Goal: Task Accomplishment & Management: Use online tool/utility

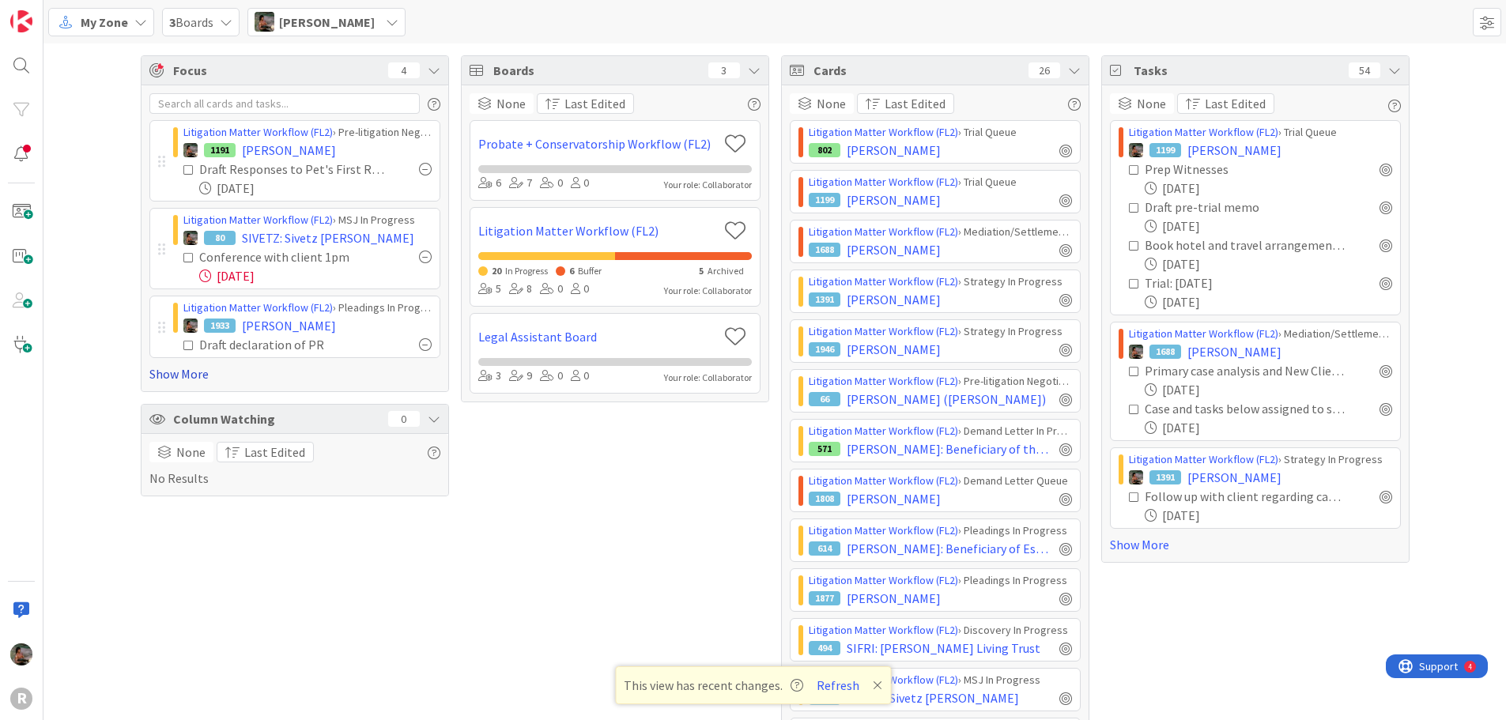
click at [194, 379] on link "Show More" at bounding box center [294, 373] width 291 height 19
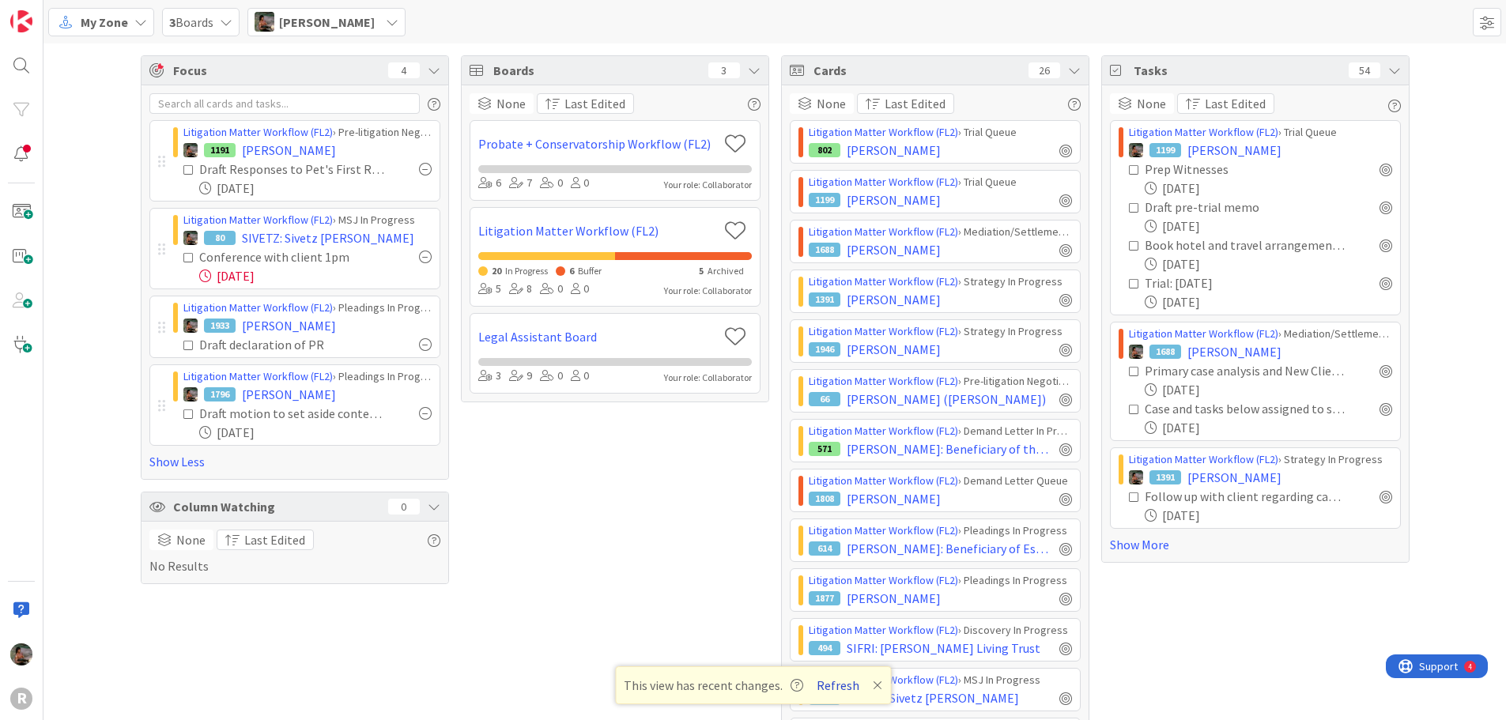
click at [846, 687] on button "Refresh" at bounding box center [838, 685] width 54 height 21
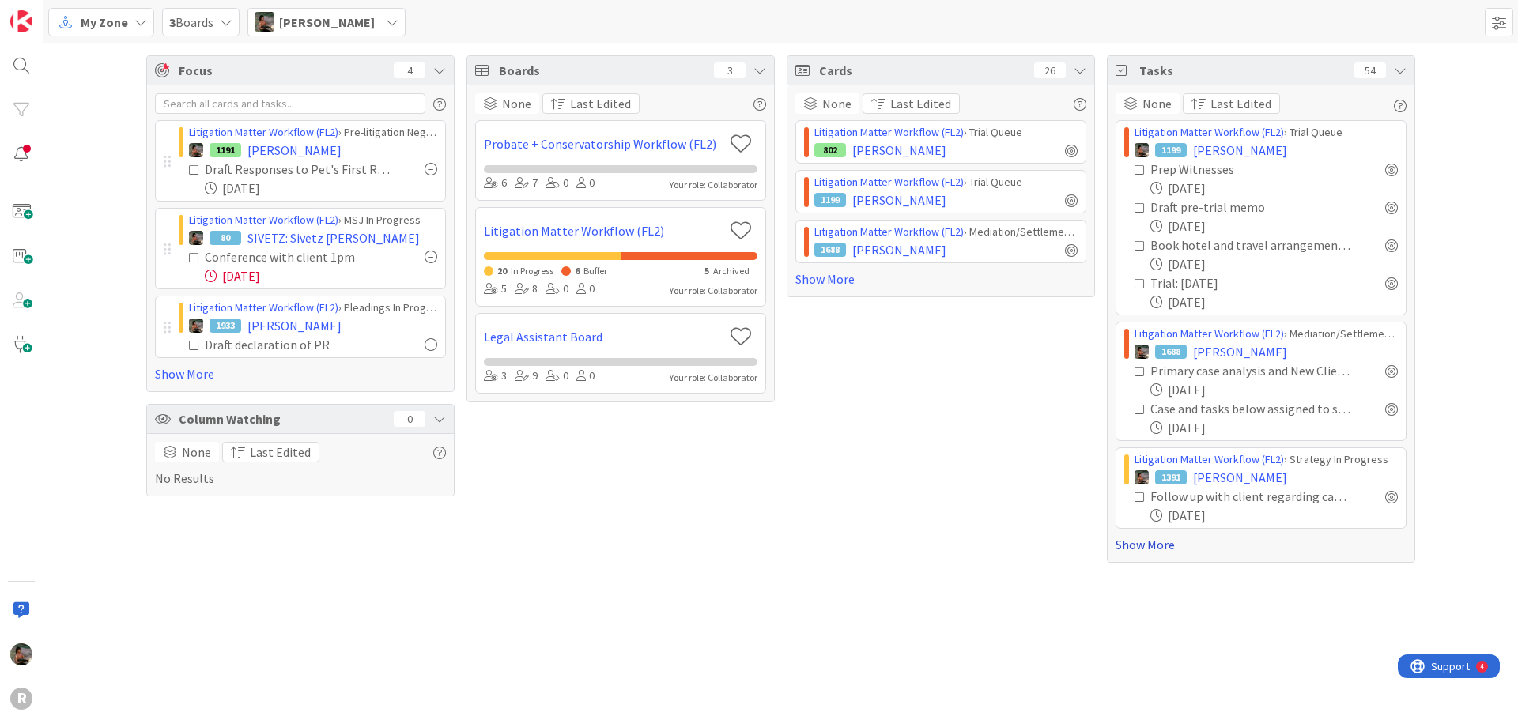
click at [1134, 549] on link "Show More" at bounding box center [1260, 544] width 291 height 19
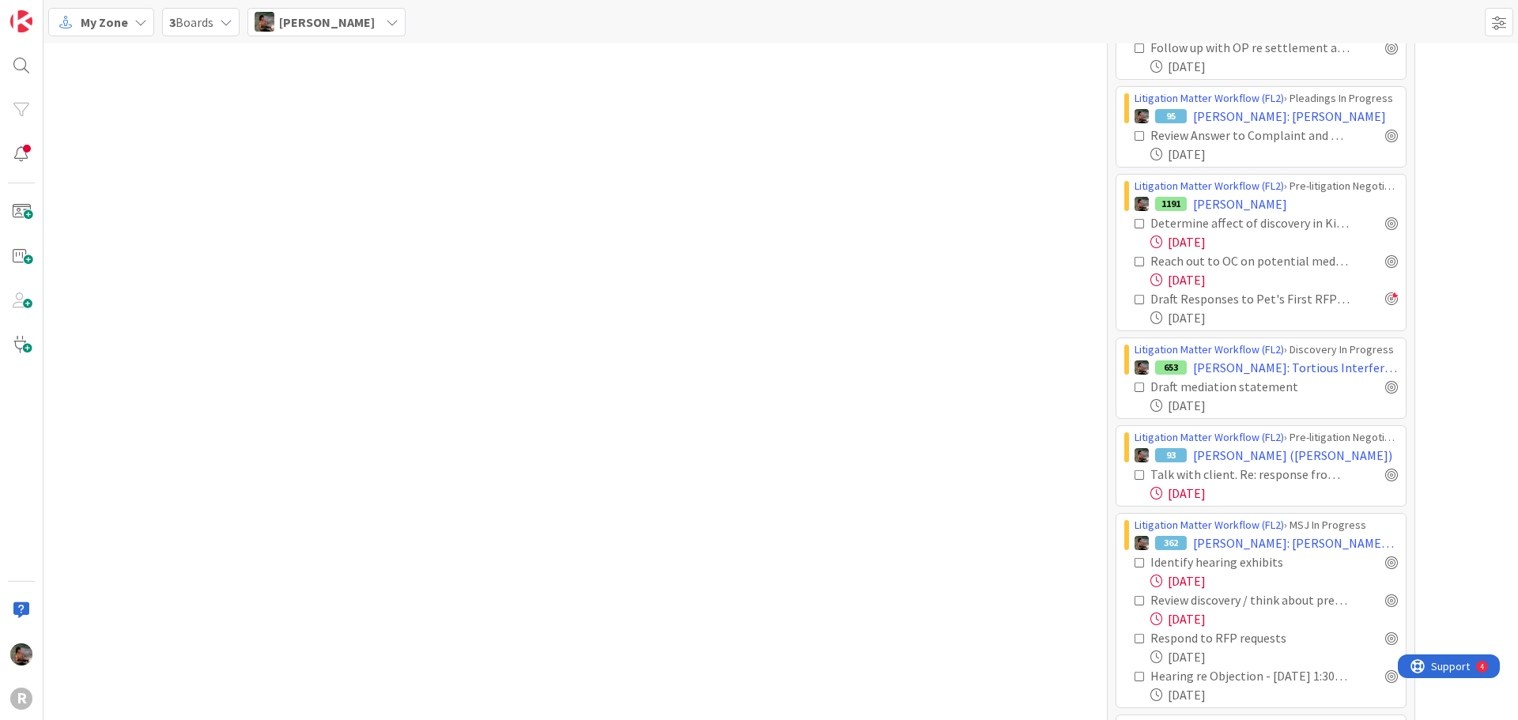
scroll to position [2055, 0]
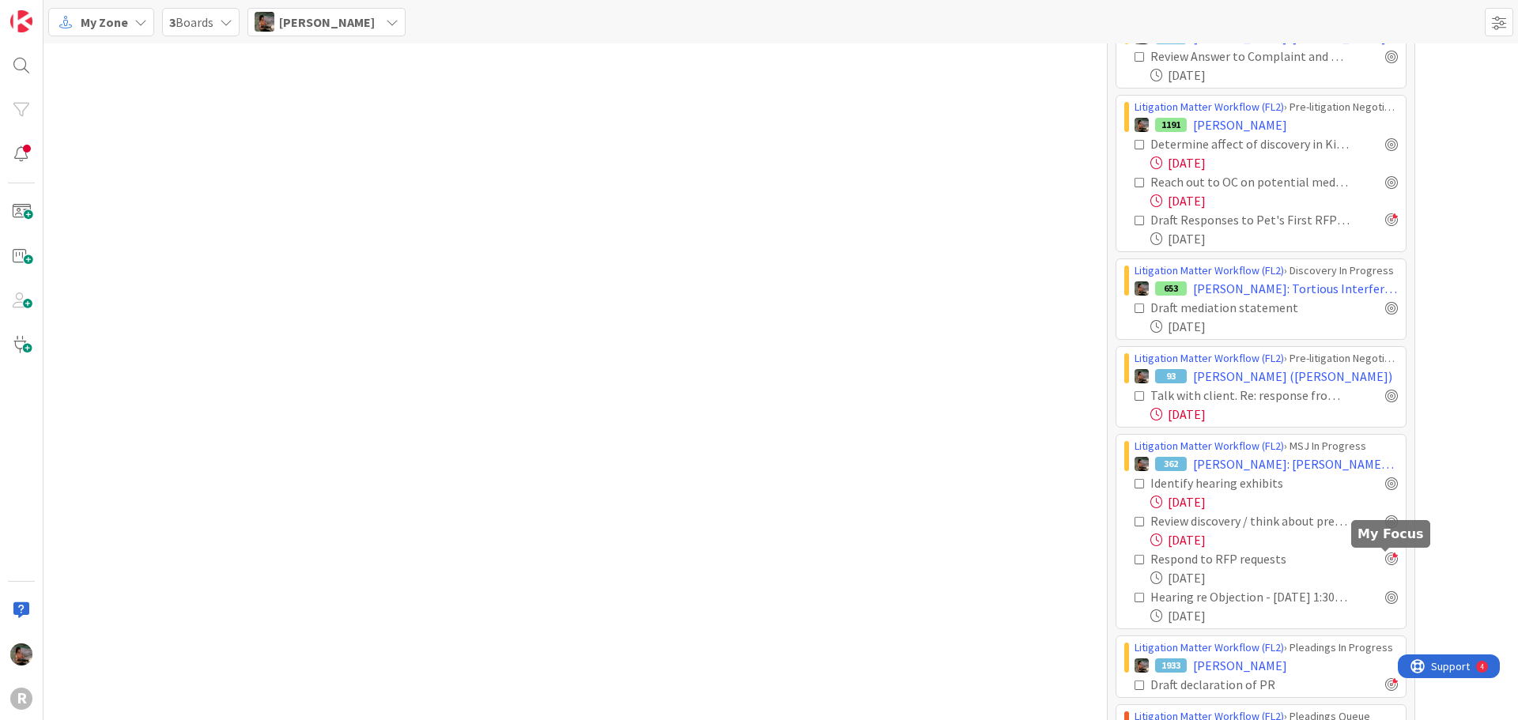
click at [1385, 560] on div at bounding box center [1391, 559] width 13 height 13
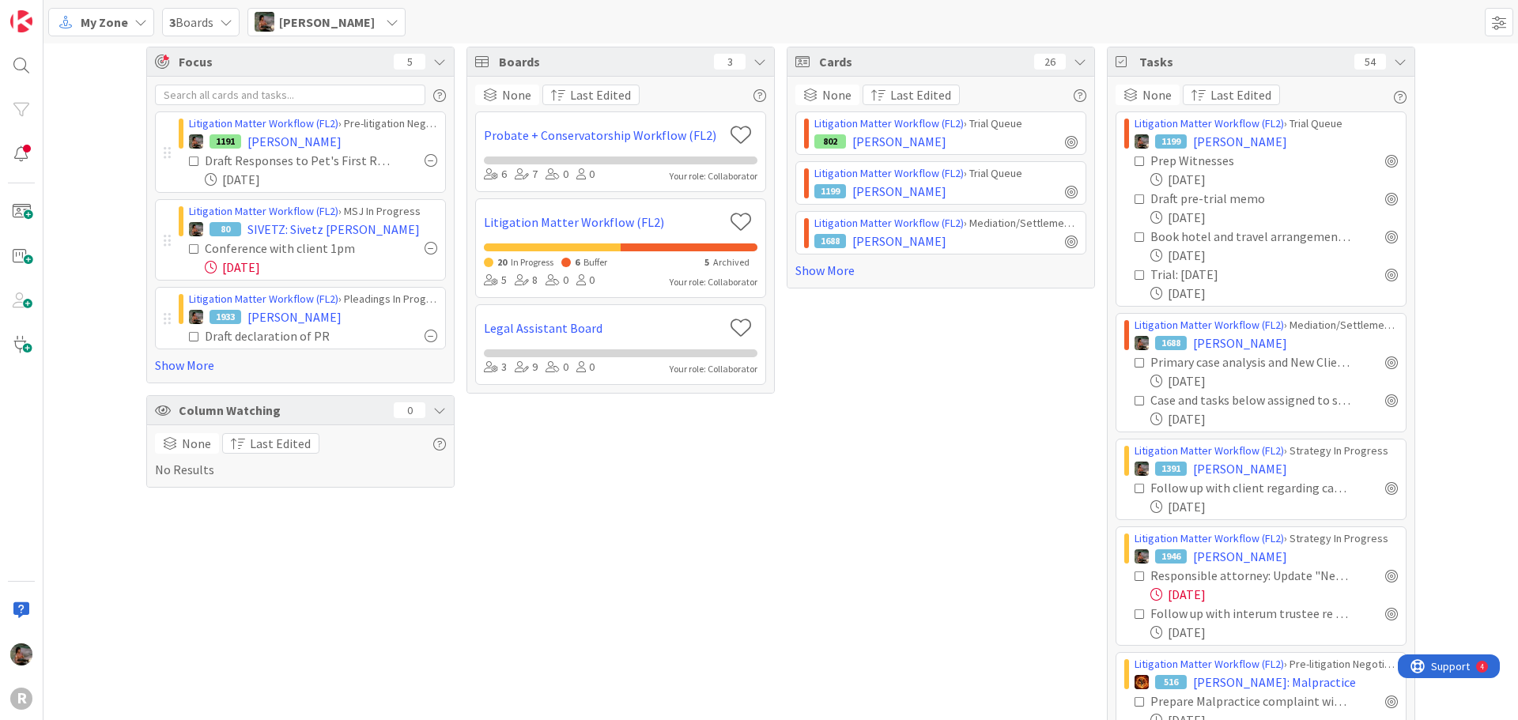
scroll to position [0, 0]
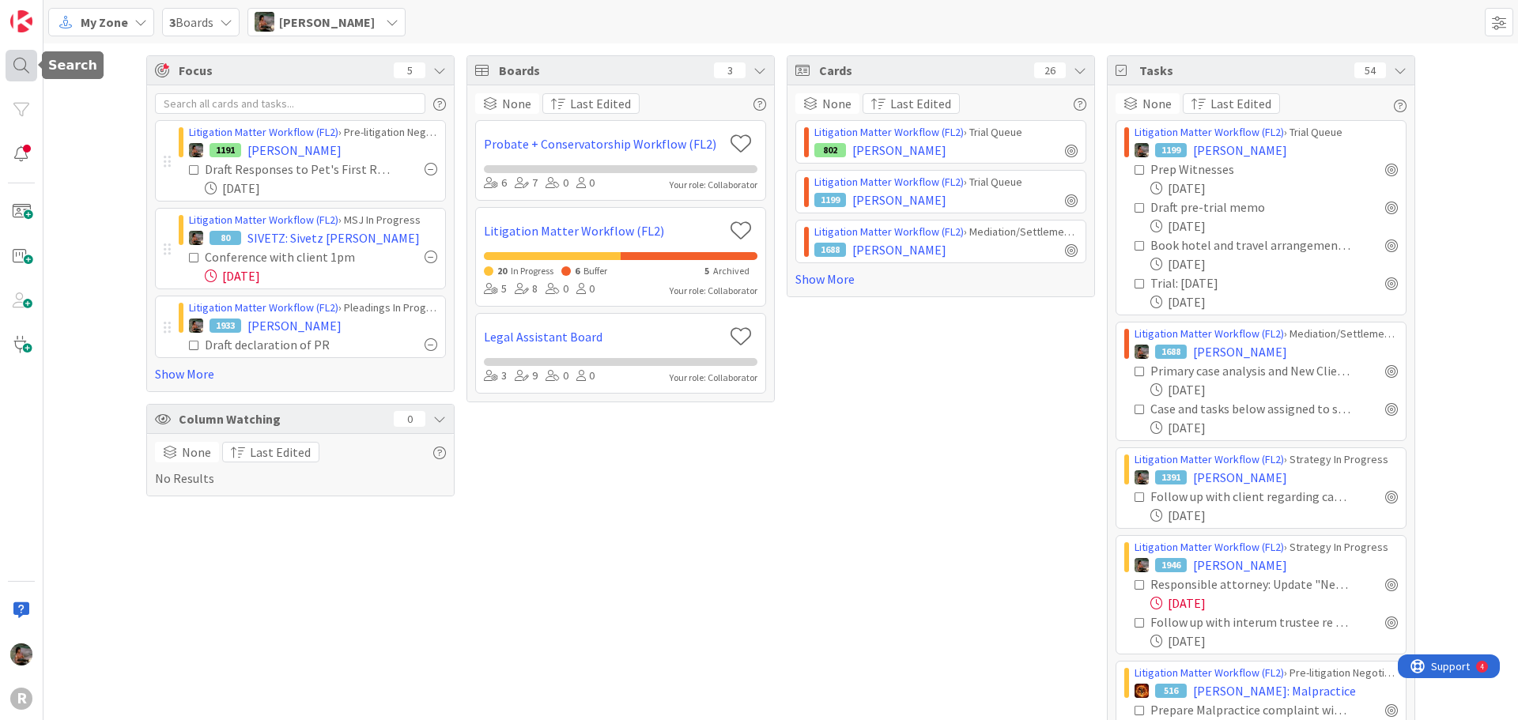
click at [25, 67] on div at bounding box center [22, 66] width 32 height 32
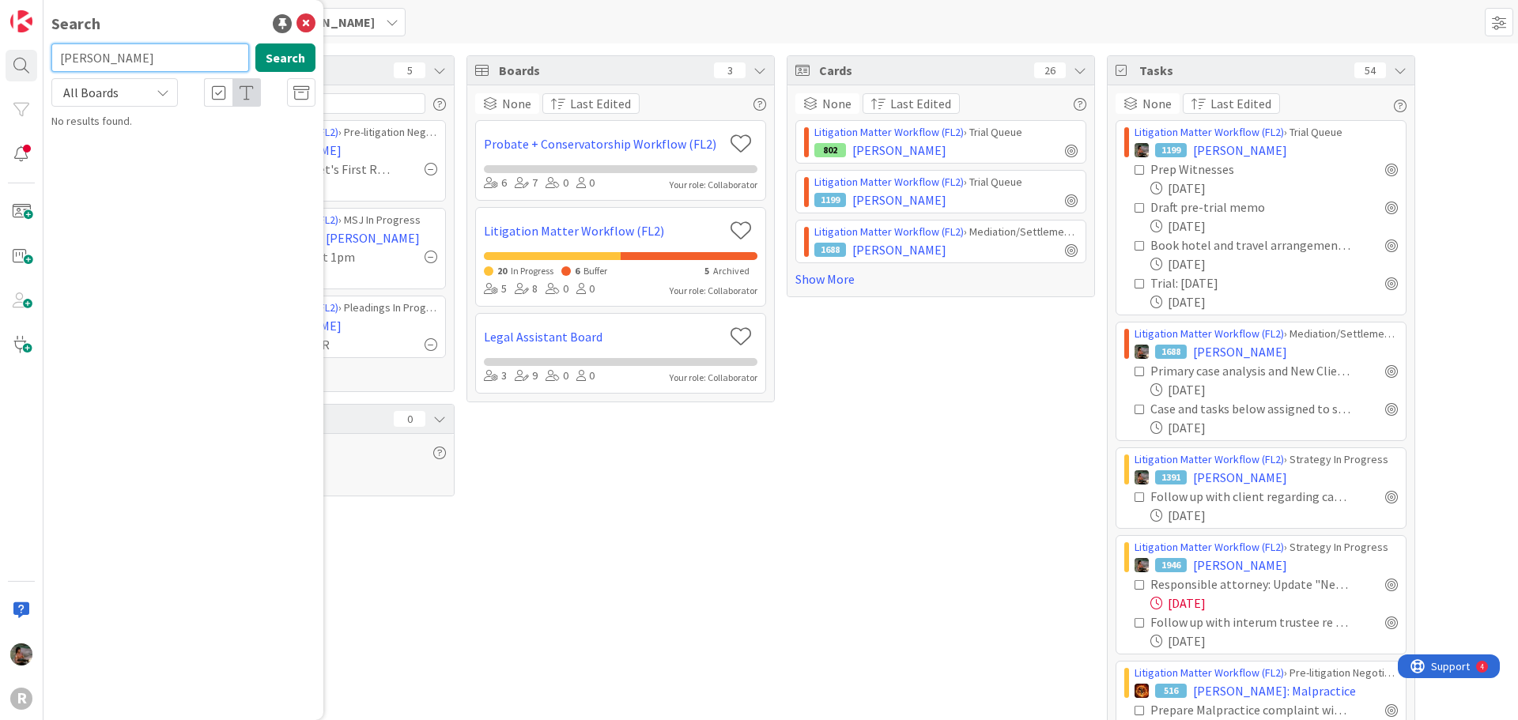
click at [74, 66] on input "asevedo" at bounding box center [150, 57] width 198 height 28
type input "azevedo"
click at [240, 143] on p "AZEVEDO , Dolores" at bounding box center [195, 139] width 242 height 17
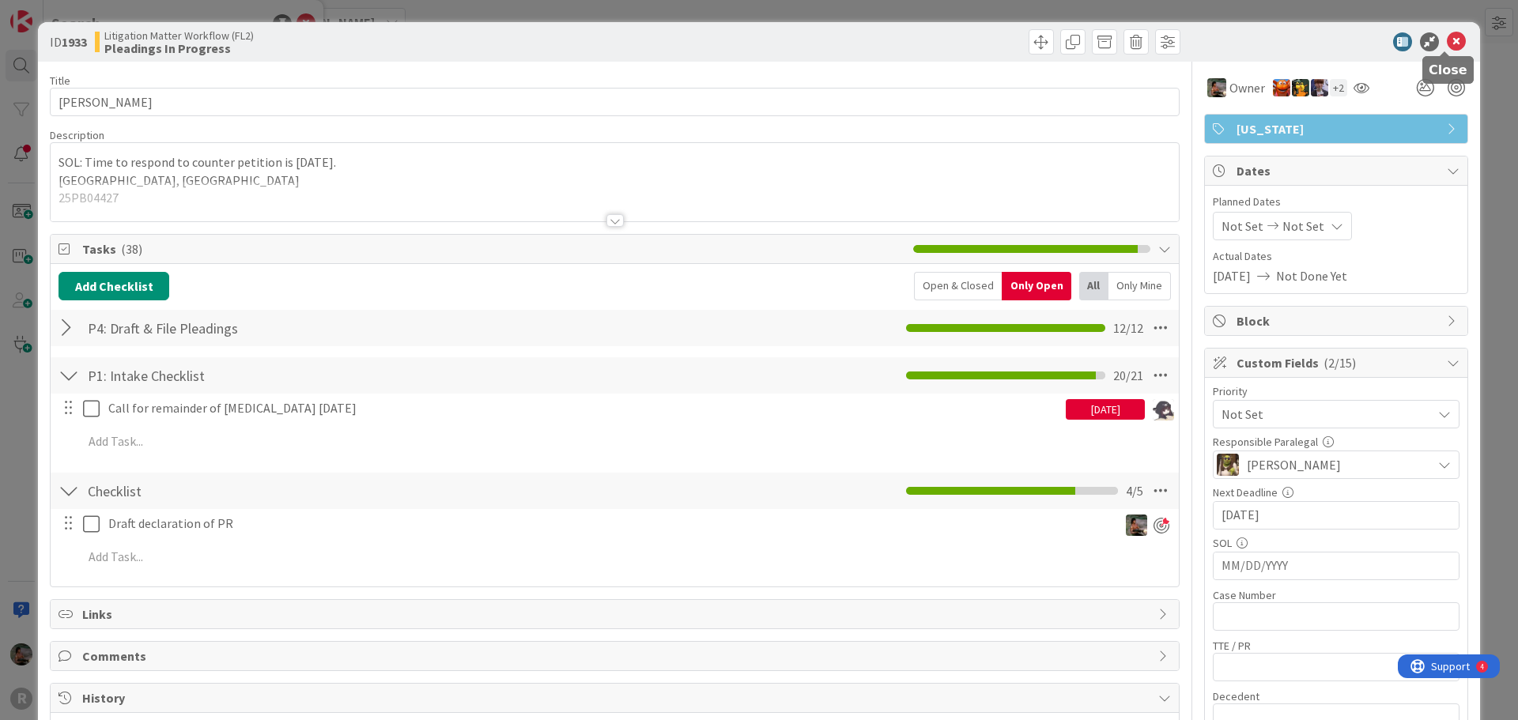
click at [1451, 43] on icon at bounding box center [1456, 41] width 19 height 19
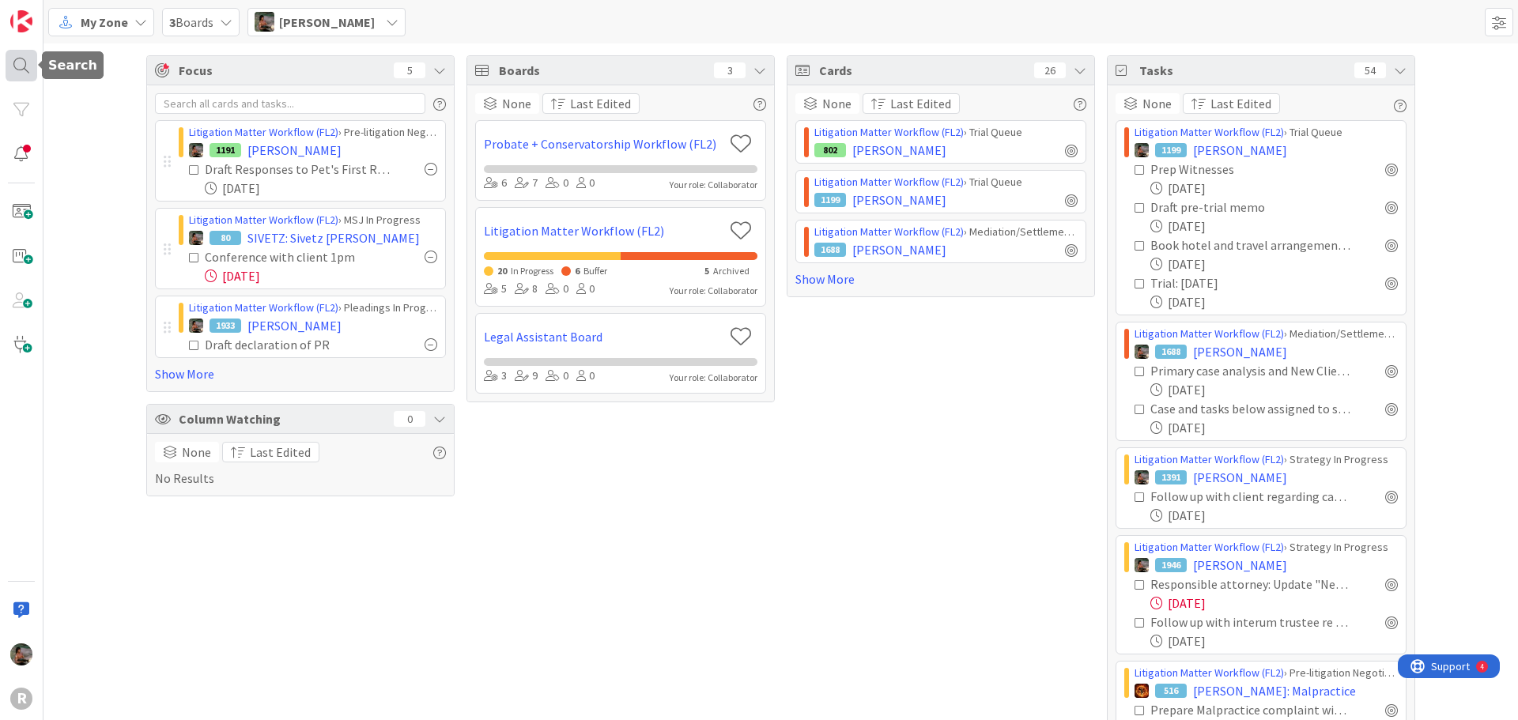
click at [10, 63] on div at bounding box center [22, 66] width 32 height 32
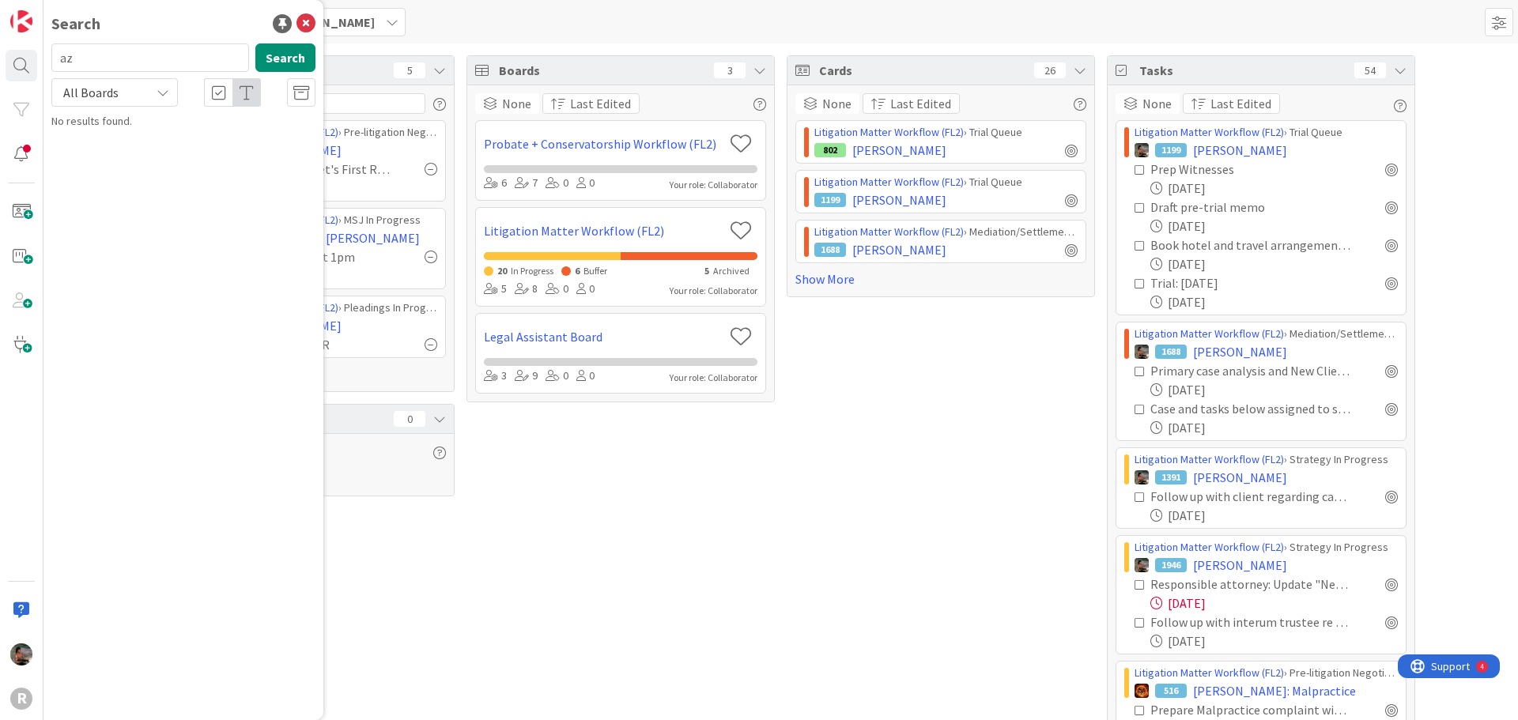
type input "a"
type input "durkee"
click at [289, 62] on button "Search" at bounding box center [285, 57] width 60 height 28
click at [221, 139] on p "DURKEE , Judy" at bounding box center [195, 139] width 242 height 17
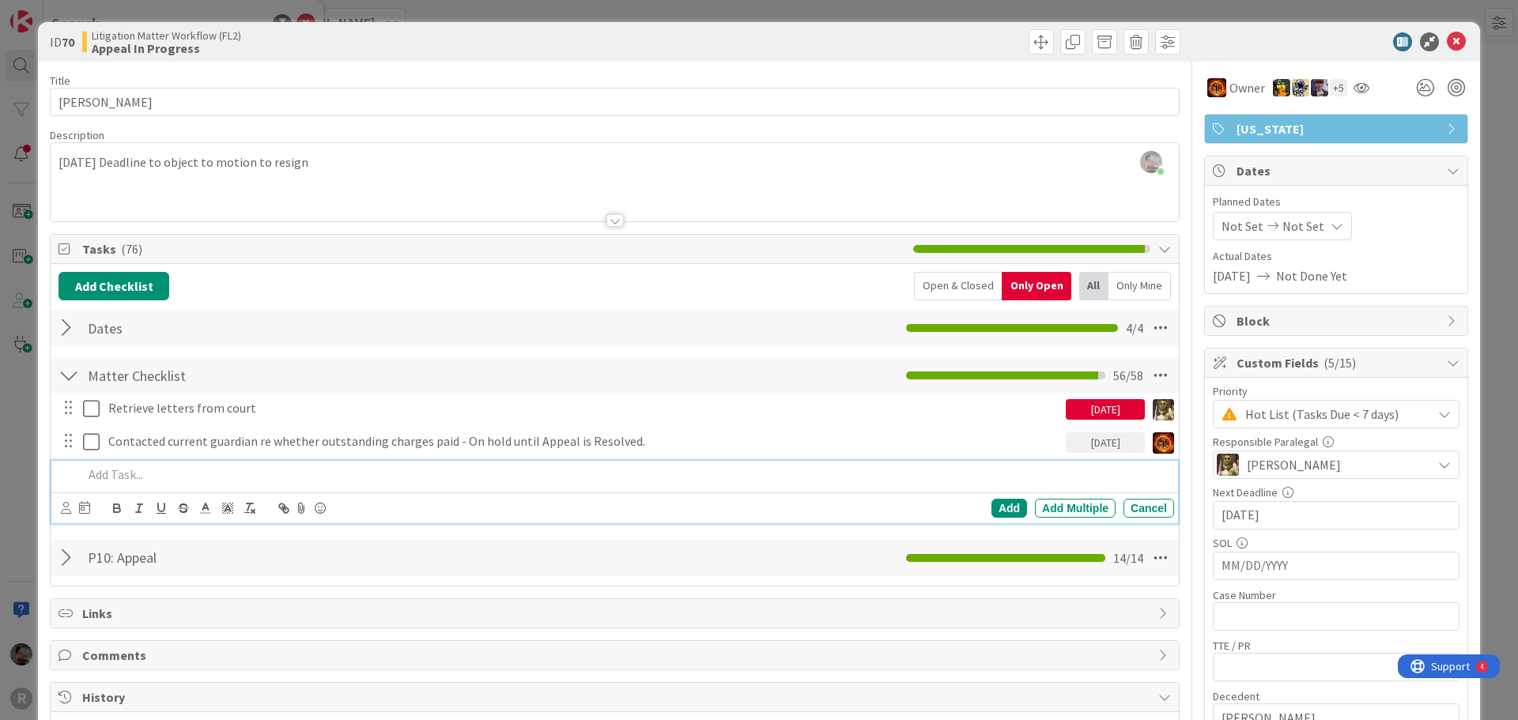
click at [131, 477] on p at bounding box center [625, 475] width 1085 height 18
click at [1002, 512] on div "Add" at bounding box center [1009, 508] width 36 height 19
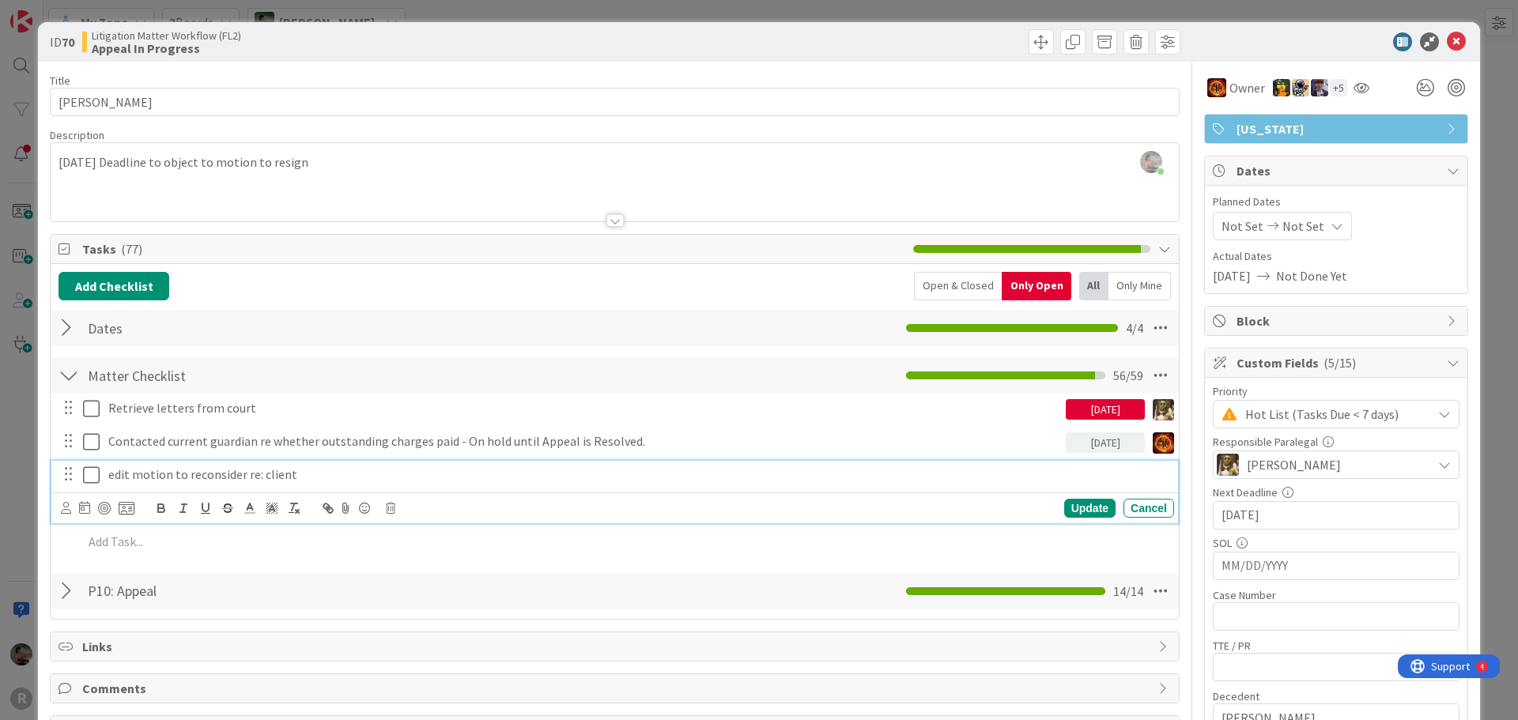
click at [402, 481] on p "edit motion to reconsider re: client" at bounding box center [637, 475] width 1059 height 18
click at [104, 505] on div at bounding box center [104, 508] width 13 height 13
click at [1087, 515] on div "Update" at bounding box center [1089, 508] width 51 height 19
click at [357, 477] on p "edit motion to reconsider re: client" at bounding box center [624, 475] width 1032 height 18
click at [65, 510] on icon at bounding box center [66, 508] width 10 height 12
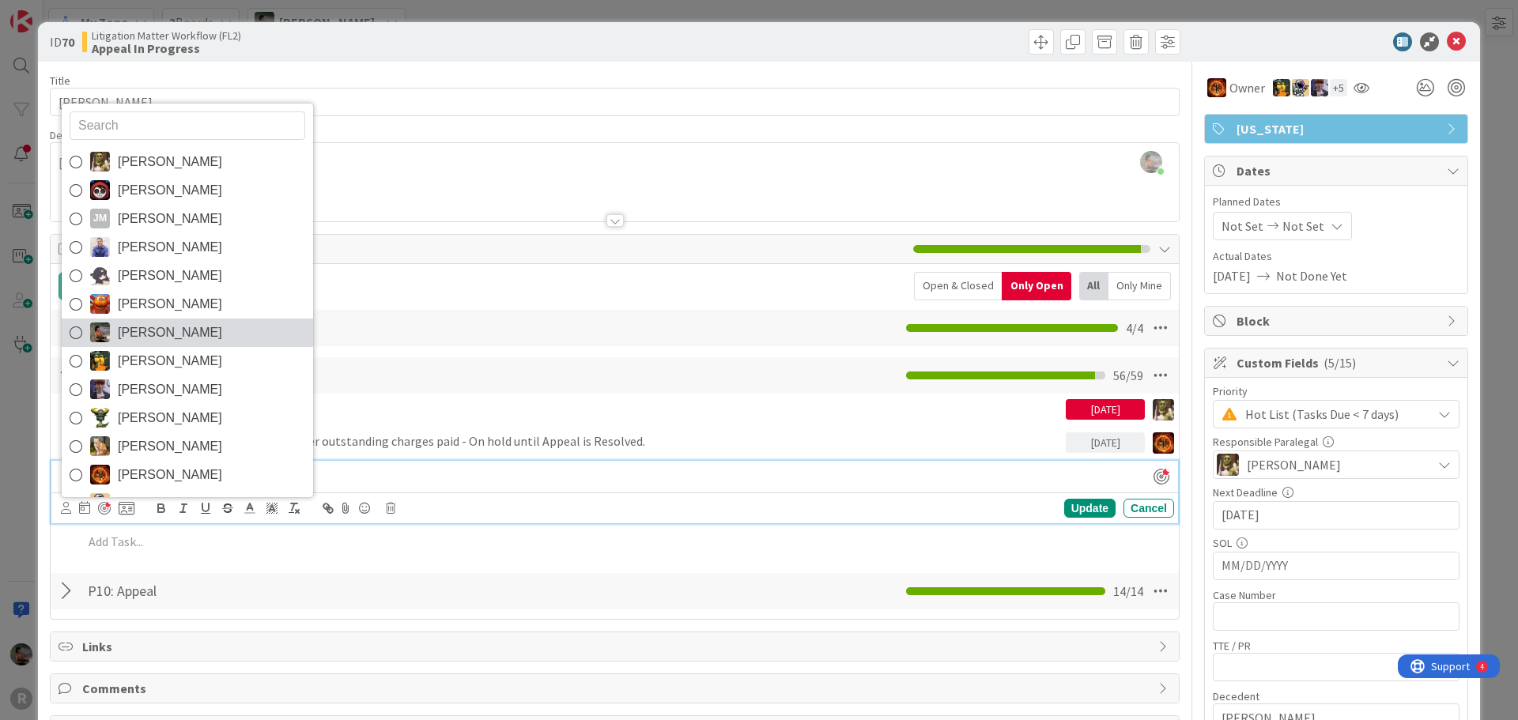
click at [148, 333] on span "[PERSON_NAME]" at bounding box center [170, 333] width 104 height 24
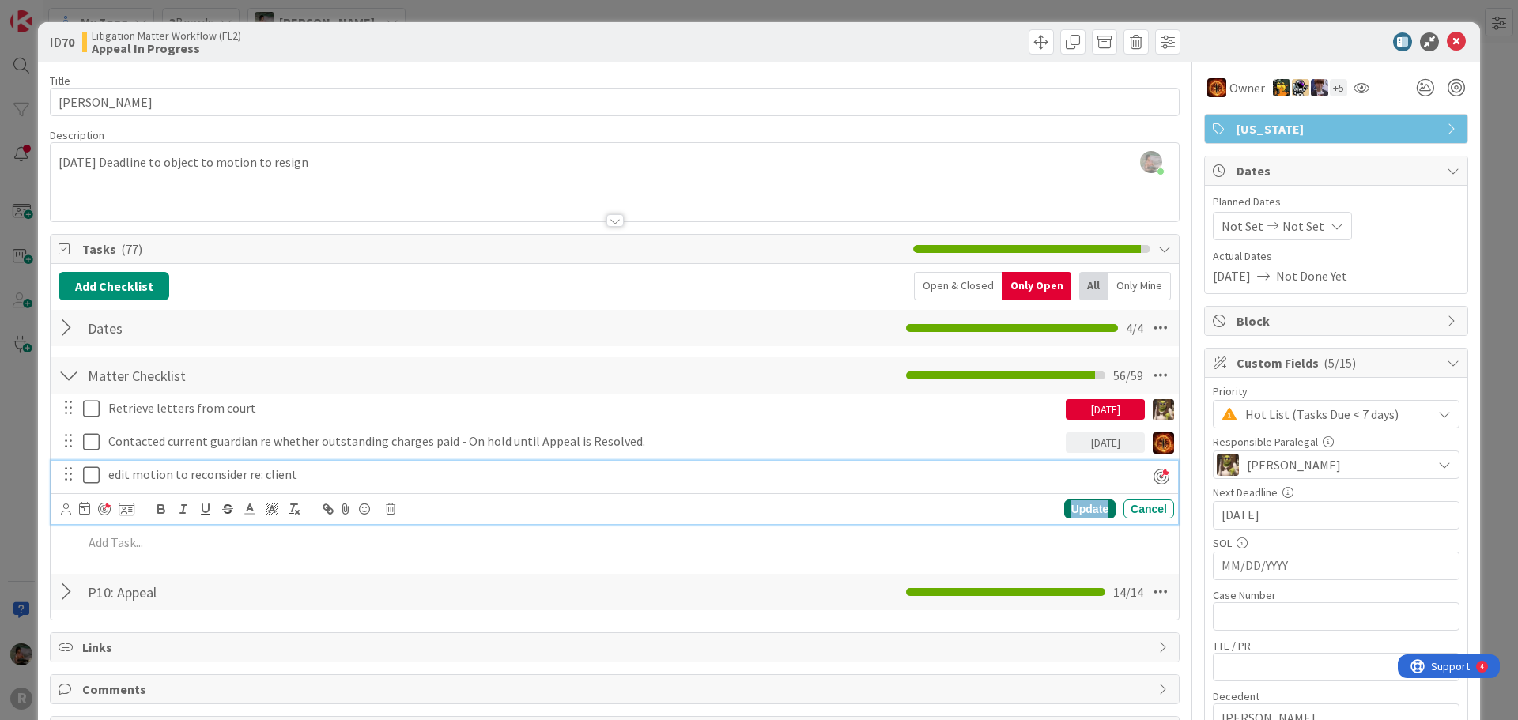
click at [1084, 509] on div "Update" at bounding box center [1089, 509] width 51 height 19
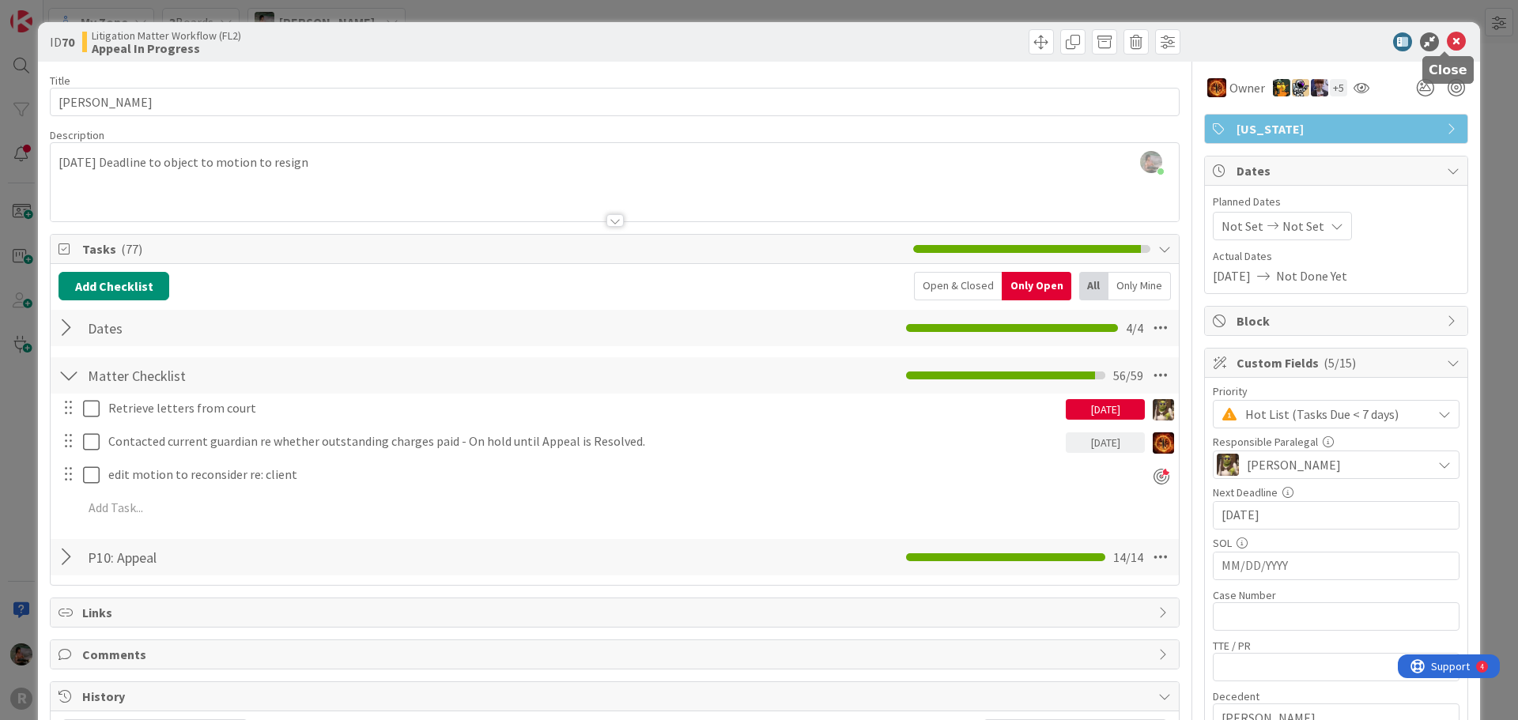
click at [1447, 42] on icon at bounding box center [1456, 41] width 19 height 19
